Goal: Information Seeking & Learning: Learn about a topic

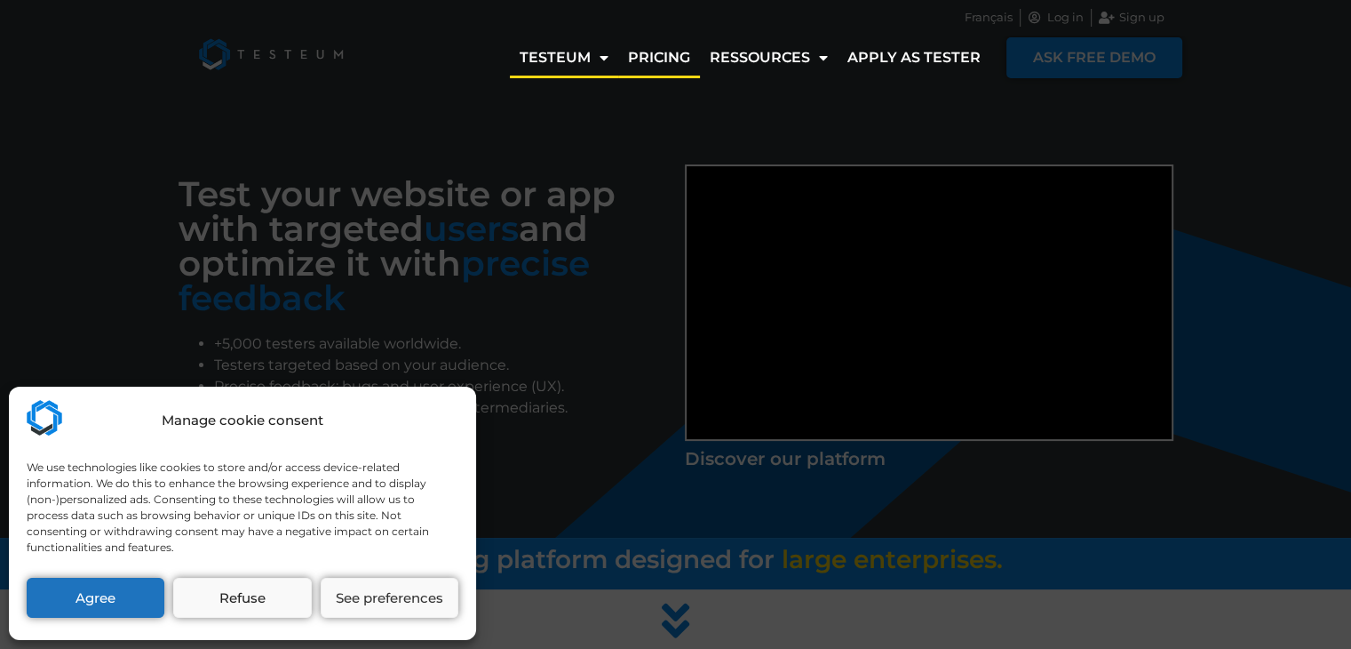
click at [670, 54] on link "Pricing" at bounding box center [659, 57] width 82 height 41
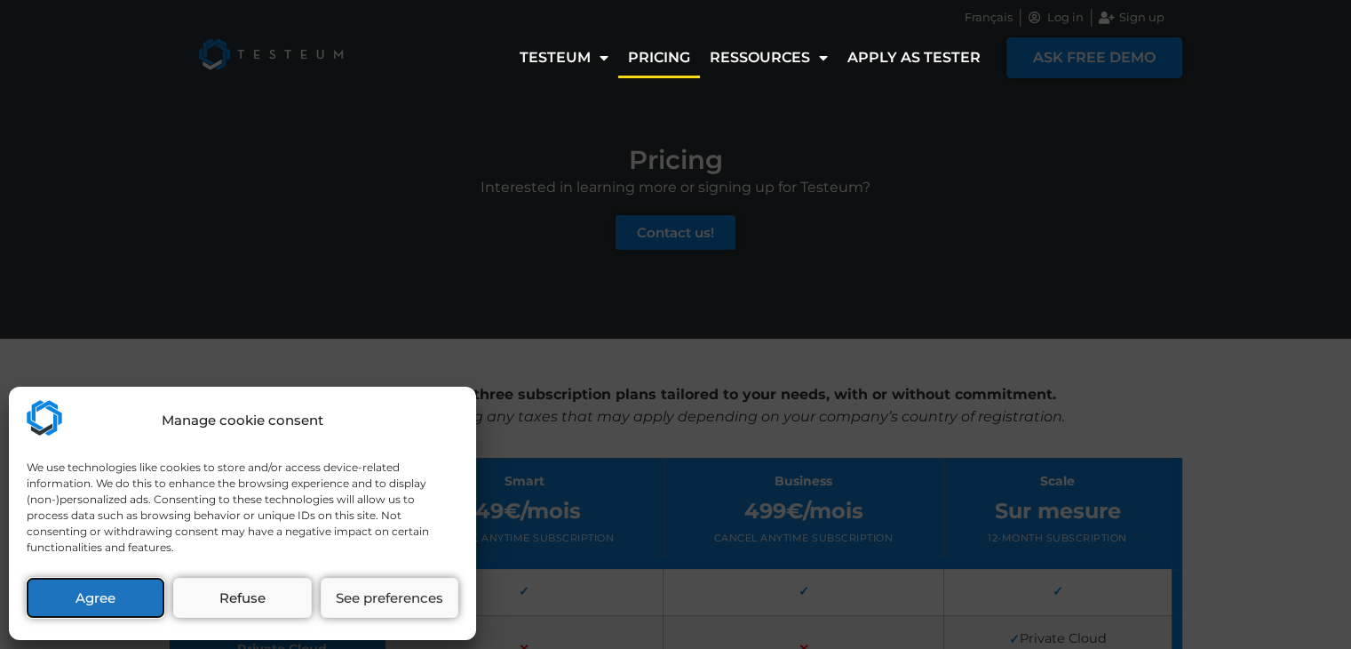
click at [115, 601] on button "Agree" at bounding box center [96, 597] width 138 height 40
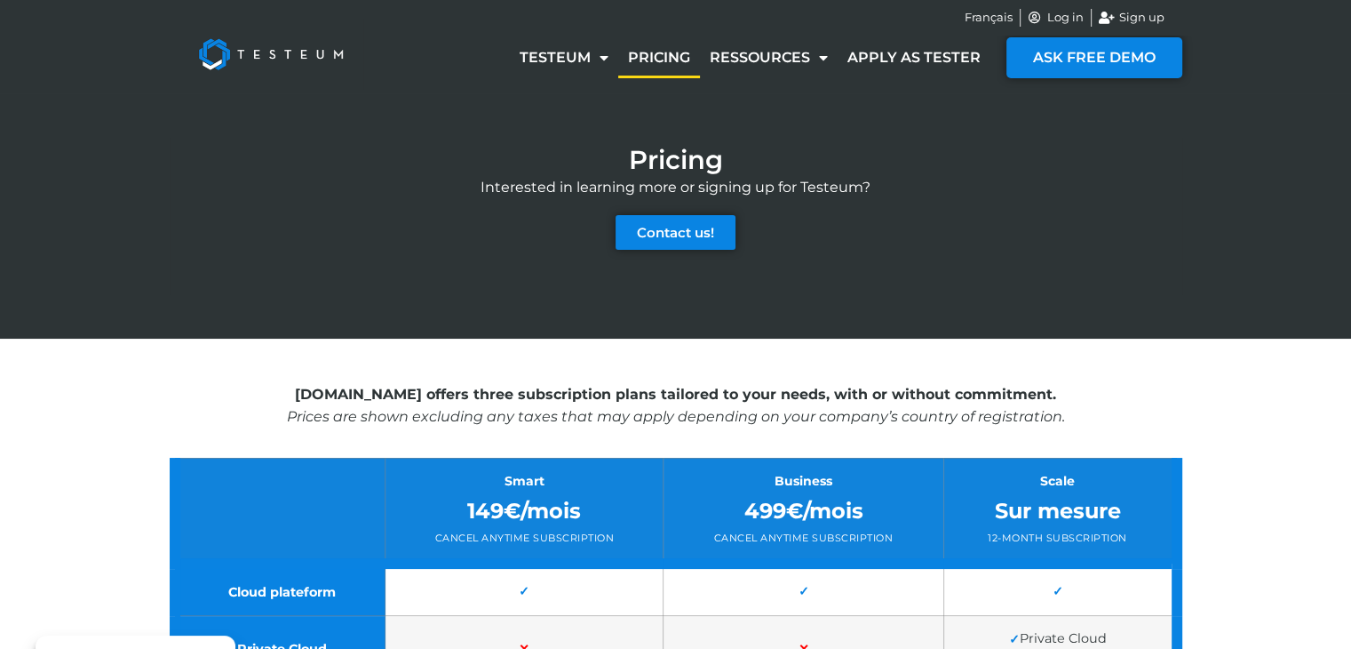
click at [1279, 244] on div "Pricing Interested in learning more or signing up for Testeum? Contact us!" at bounding box center [675, 215] width 1351 height 245
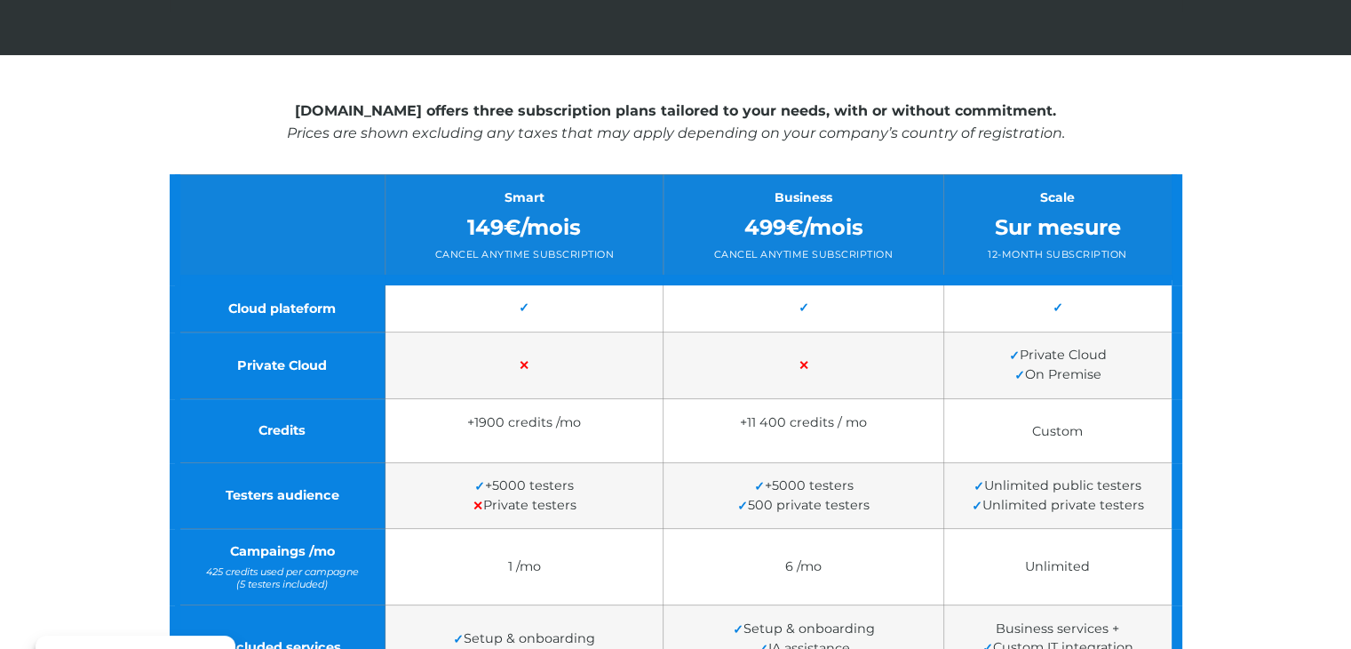
scroll to position [249, 0]
